Goal: Check status: Check status

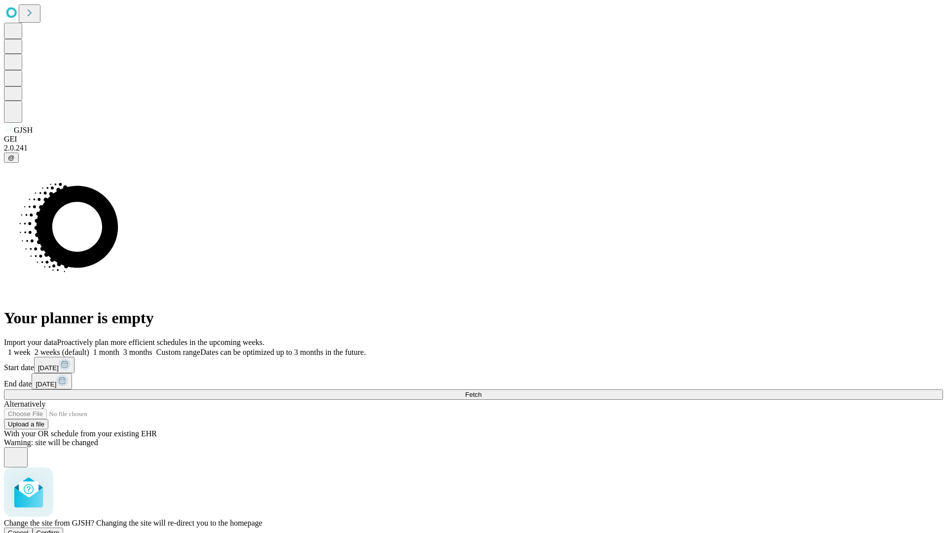
click at [60, 529] on span "Confirm" at bounding box center [47, 532] width 23 height 7
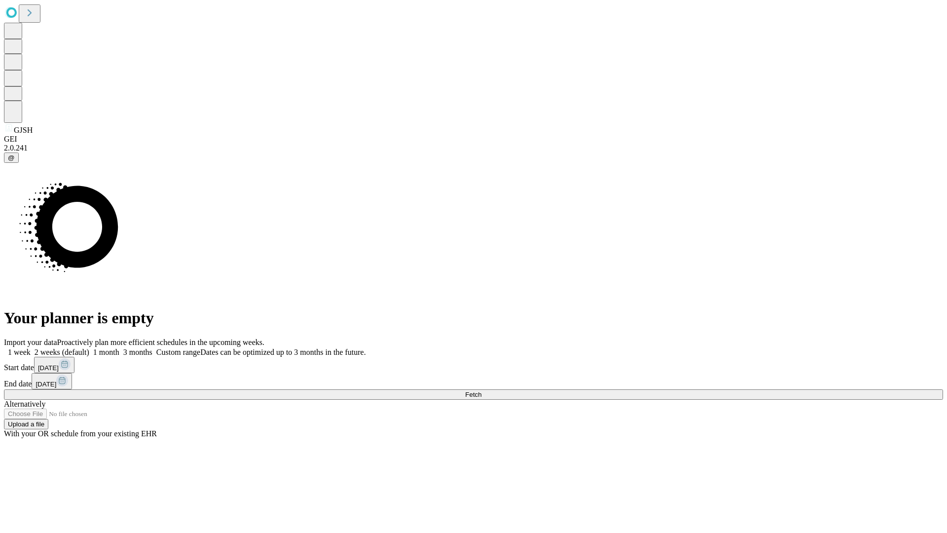
click at [119, 348] on label "1 month" at bounding box center [104, 352] width 30 height 8
click at [481, 391] on span "Fetch" at bounding box center [473, 394] width 16 height 7
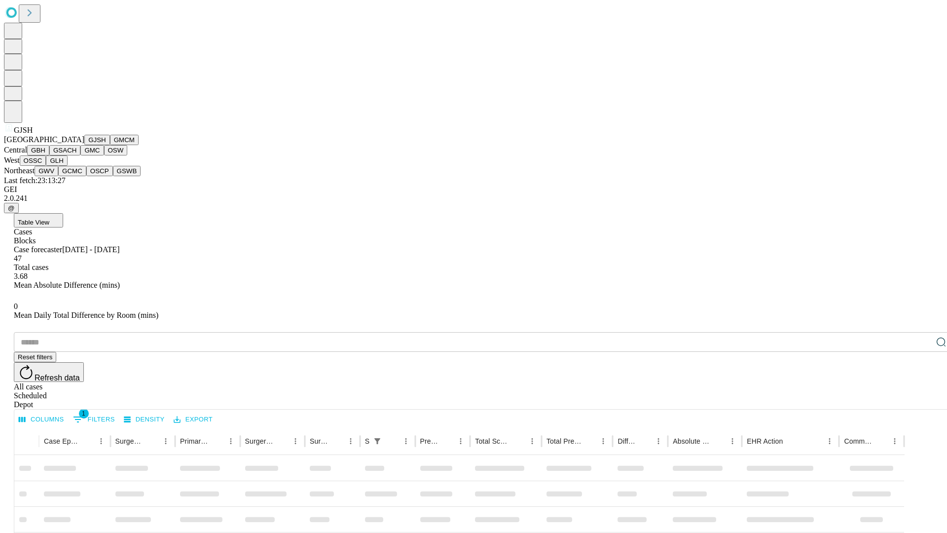
click at [110, 145] on button "GMCM" at bounding box center [124, 140] width 29 height 10
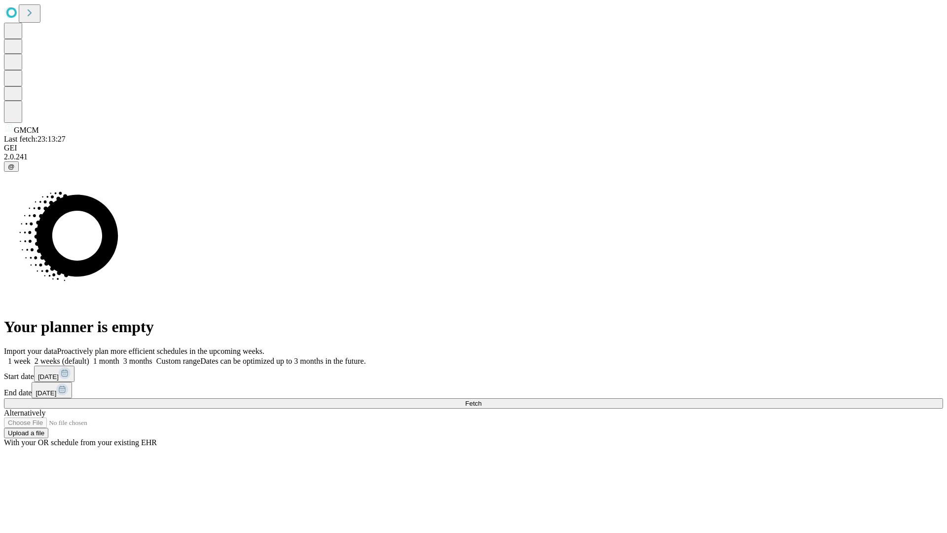
click at [119, 357] on label "1 month" at bounding box center [104, 361] width 30 height 8
click at [481, 399] on span "Fetch" at bounding box center [473, 402] width 16 height 7
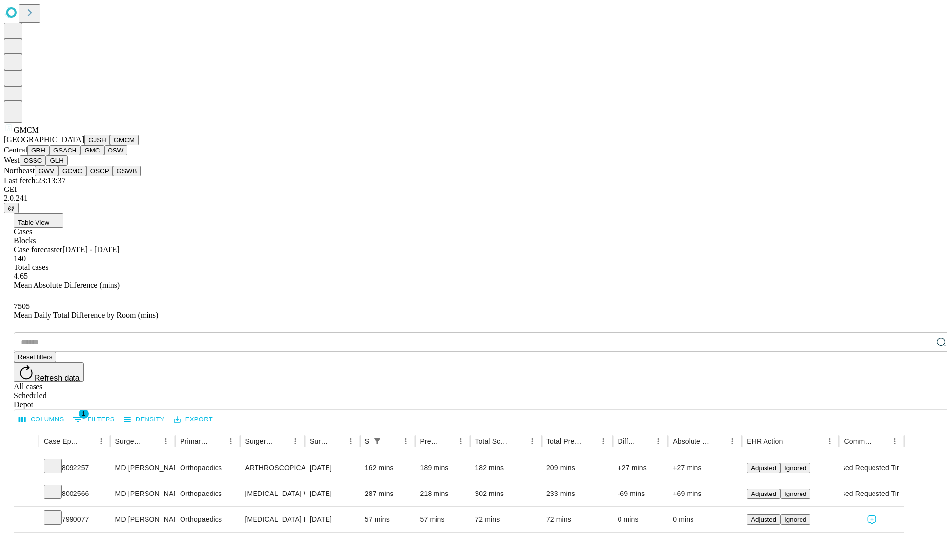
click at [49, 155] on button "GBH" at bounding box center [38, 150] width 22 height 10
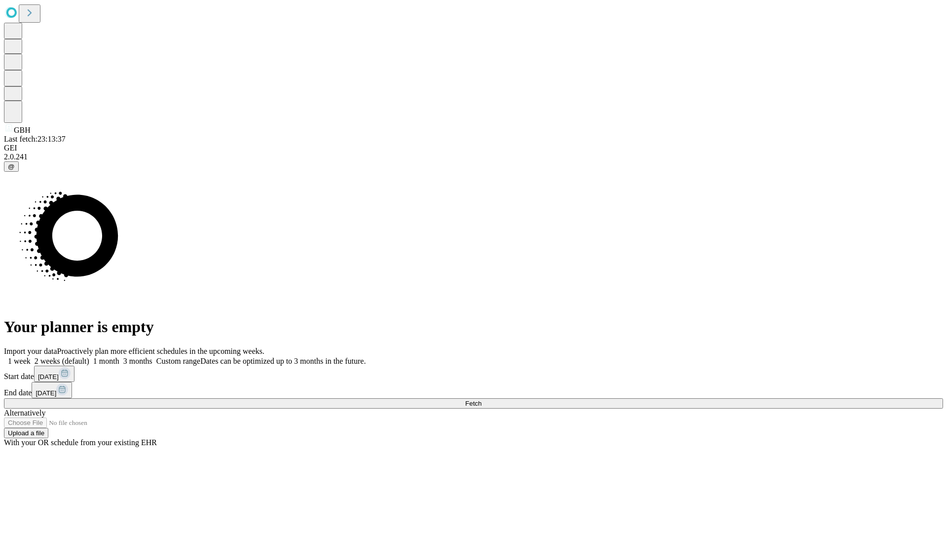
click at [119, 357] on label "1 month" at bounding box center [104, 361] width 30 height 8
click at [481, 399] on span "Fetch" at bounding box center [473, 402] width 16 height 7
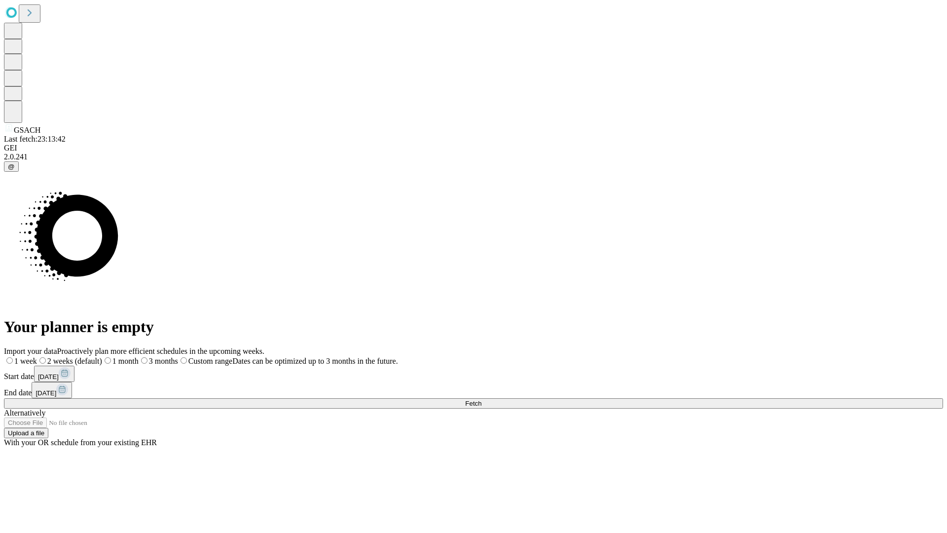
click at [139, 357] on label "1 month" at bounding box center [120, 361] width 36 height 8
click at [481, 399] on span "Fetch" at bounding box center [473, 402] width 16 height 7
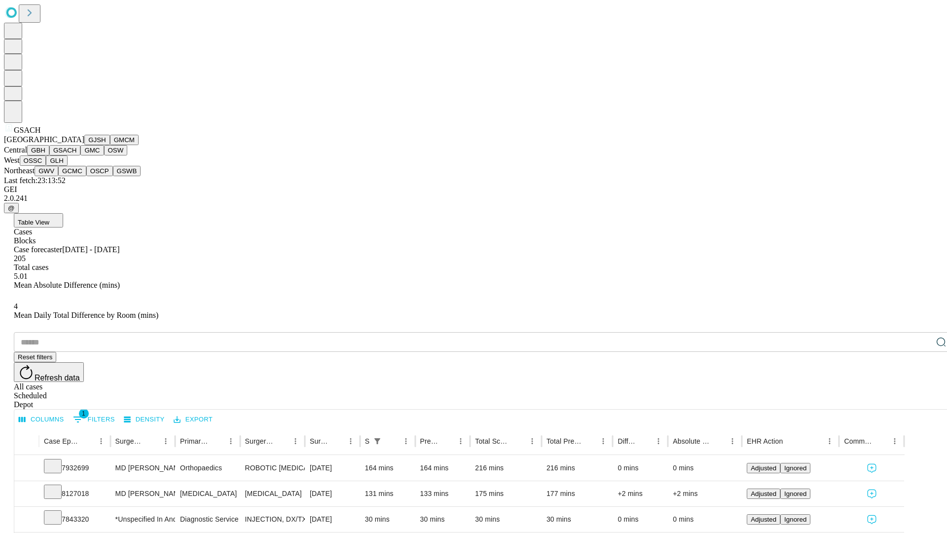
click at [80, 155] on button "GMC" at bounding box center [91, 150] width 23 height 10
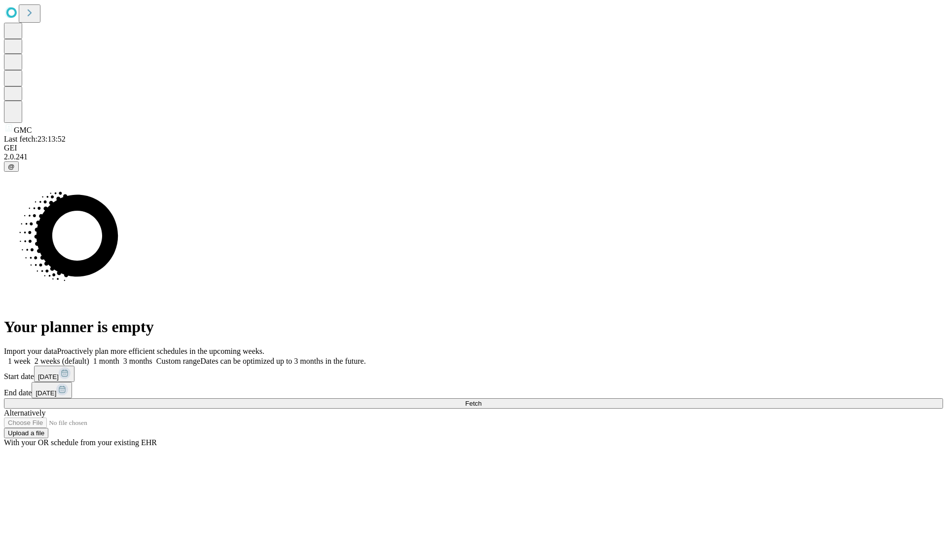
click at [481, 399] on span "Fetch" at bounding box center [473, 402] width 16 height 7
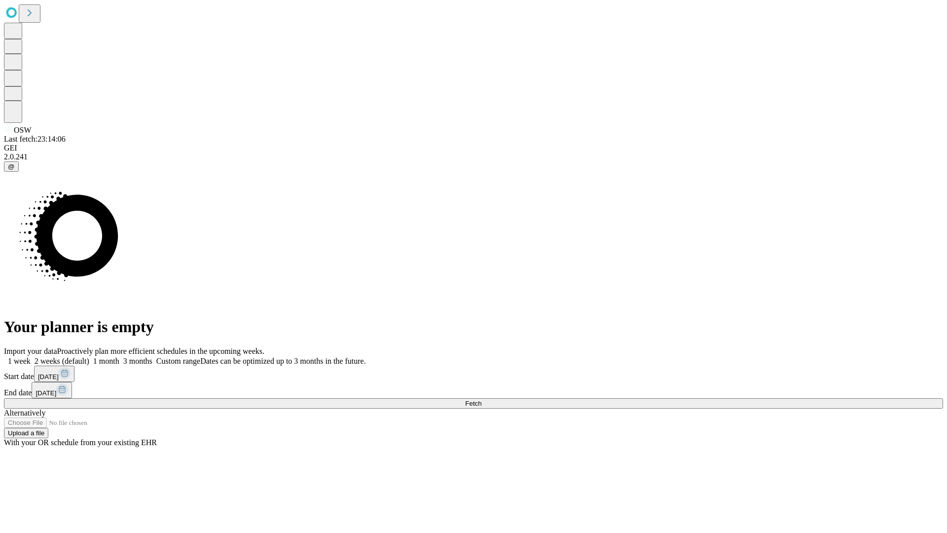
click at [119, 357] on label "1 month" at bounding box center [104, 361] width 30 height 8
click at [481, 399] on span "Fetch" at bounding box center [473, 402] width 16 height 7
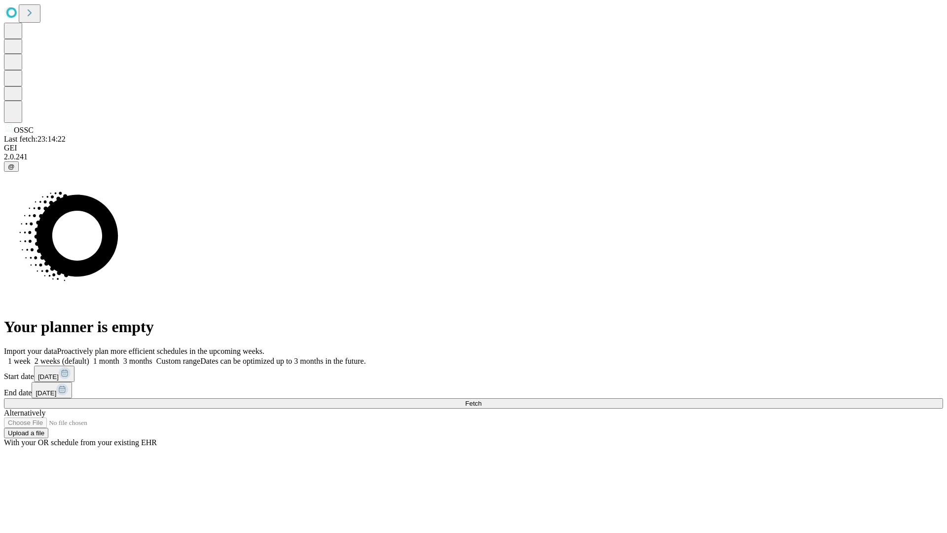
click at [119, 357] on label "1 month" at bounding box center [104, 361] width 30 height 8
click at [481, 399] on span "Fetch" at bounding box center [473, 402] width 16 height 7
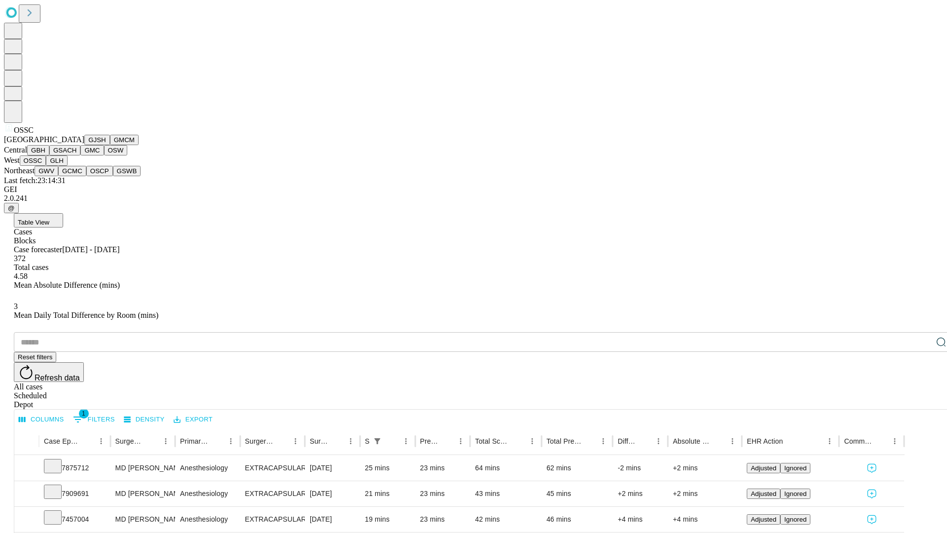
click at [67, 166] on button "GLH" at bounding box center [56, 160] width 21 height 10
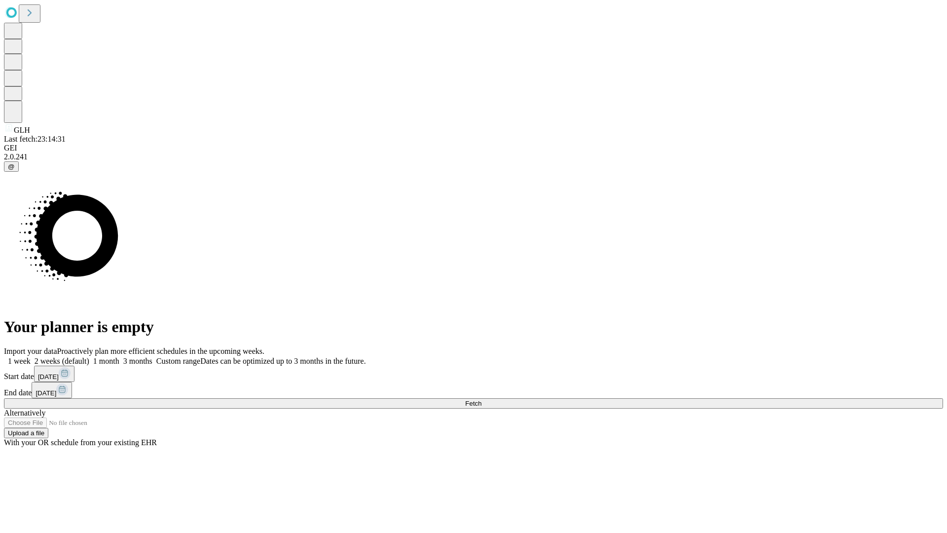
click at [119, 357] on label "1 month" at bounding box center [104, 361] width 30 height 8
click at [481, 399] on span "Fetch" at bounding box center [473, 402] width 16 height 7
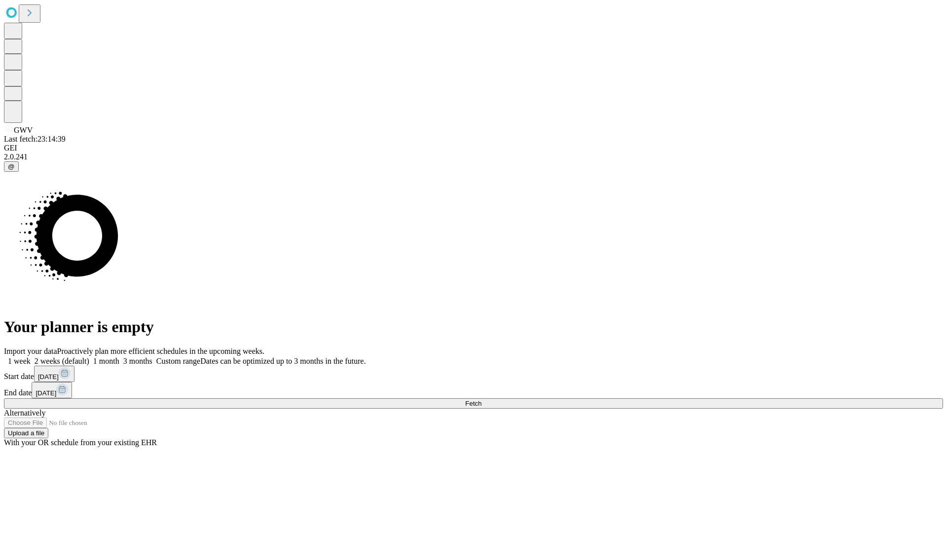
click at [119, 357] on label "1 month" at bounding box center [104, 361] width 30 height 8
click at [481, 399] on span "Fetch" at bounding box center [473, 402] width 16 height 7
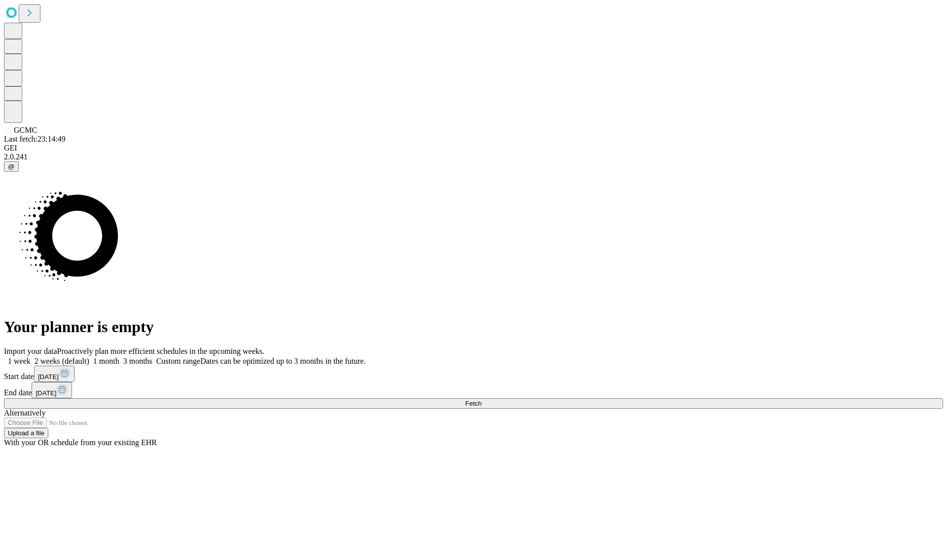
click at [481, 399] on span "Fetch" at bounding box center [473, 402] width 16 height 7
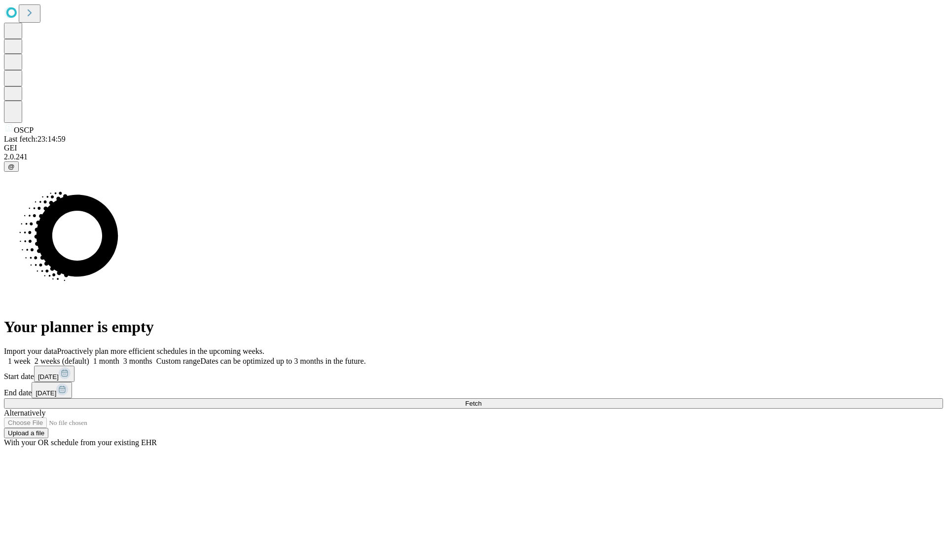
click at [119, 357] on label "1 month" at bounding box center [104, 361] width 30 height 8
click at [481, 399] on span "Fetch" at bounding box center [473, 402] width 16 height 7
click at [119, 357] on label "1 month" at bounding box center [104, 361] width 30 height 8
click at [481, 399] on span "Fetch" at bounding box center [473, 402] width 16 height 7
